Goal: Find specific page/section: Find specific page/section

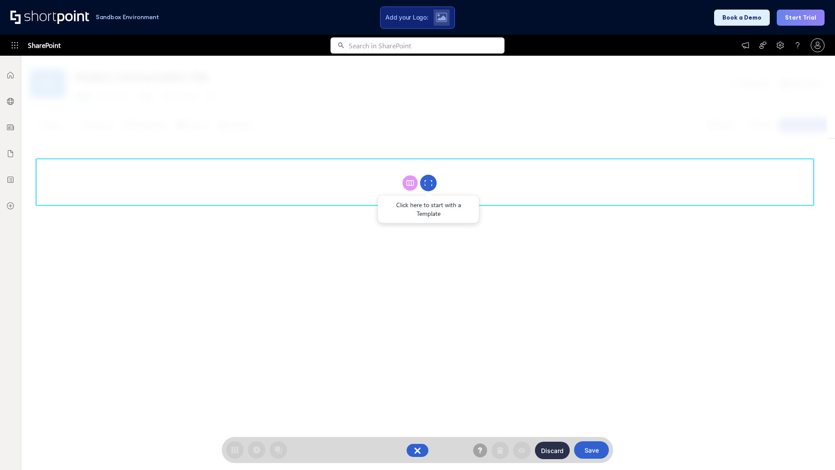
click at [428, 183] on circle at bounding box center [428, 183] width 17 height 17
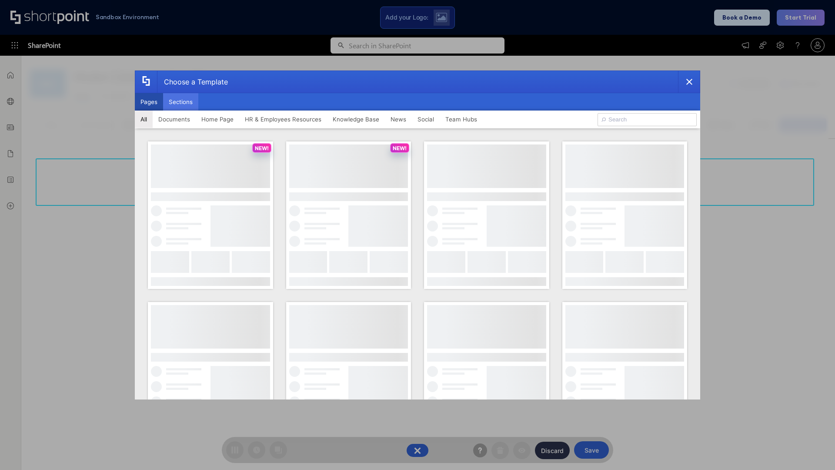
click at [180, 102] on button "Sections" at bounding box center [180, 101] width 35 height 17
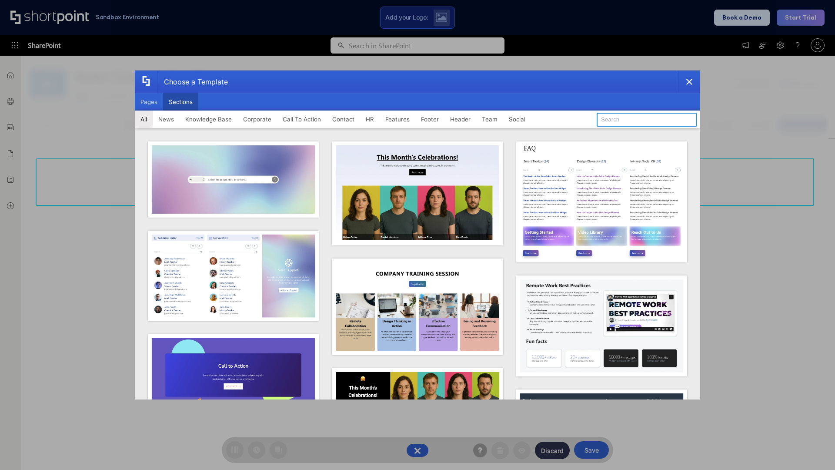
type input "Contact Us 1"
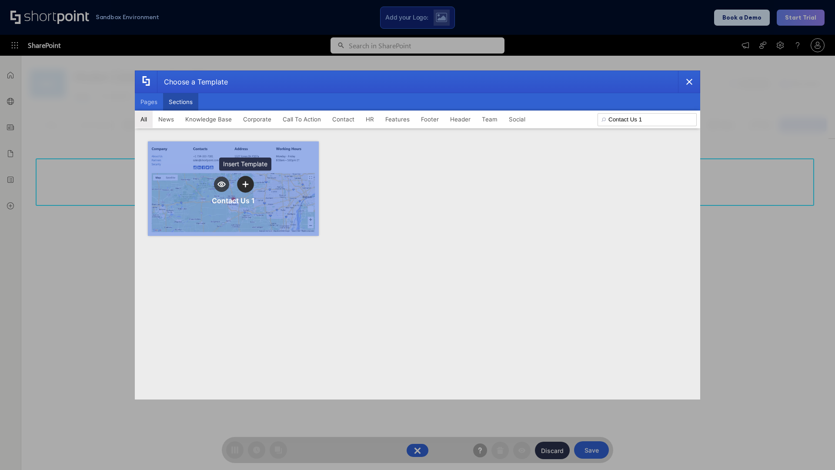
click at [245, 184] on icon "template selector" at bounding box center [245, 184] width 6 height 6
